Goal: Find specific page/section: Find specific page/section

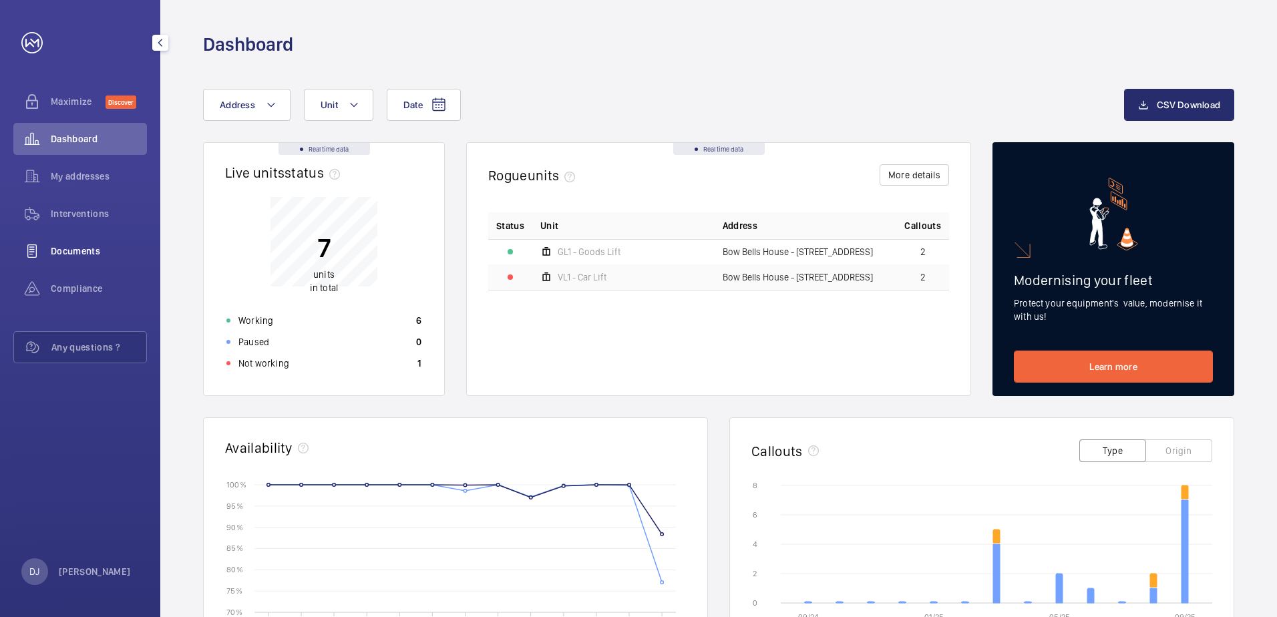
click at [97, 246] on span "Documents" at bounding box center [99, 250] width 96 height 13
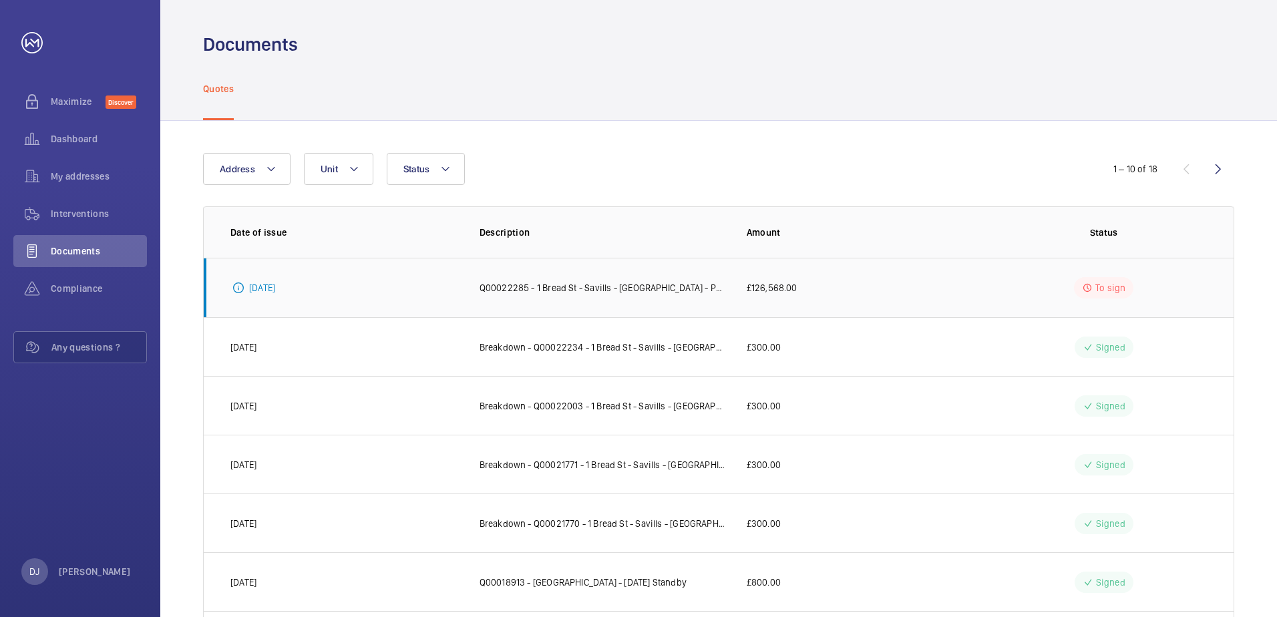
click at [672, 288] on p "Q00022285 - 1 Bread St - Savills - [GEOGRAPHIC_DATA] - Passenger Lift Car Inter…" at bounding box center [602, 287] width 246 height 13
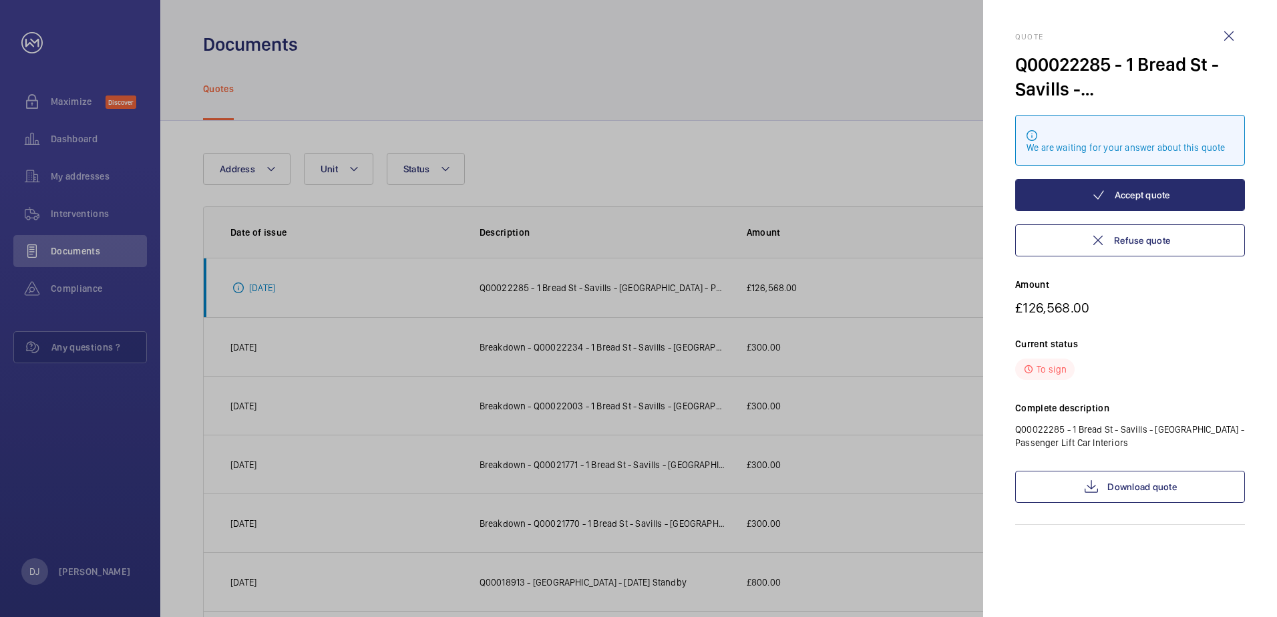
click at [591, 183] on div at bounding box center [638, 308] width 1277 height 617
